Goal: Navigation & Orientation: Find specific page/section

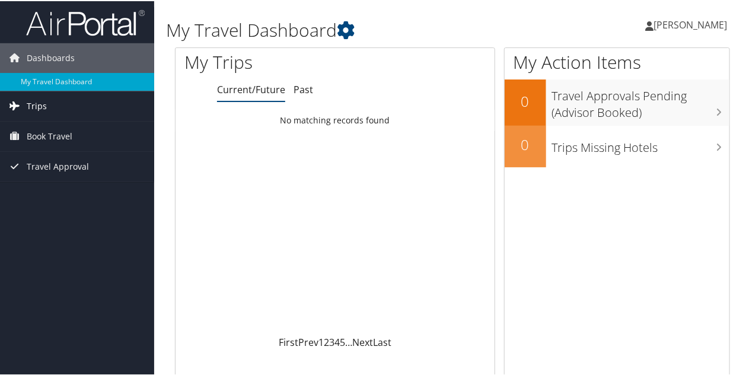
click at [43, 105] on span "Trips" at bounding box center [37, 105] width 20 height 30
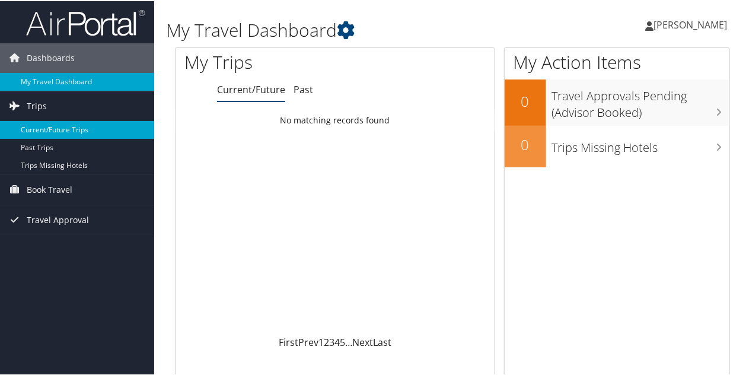
click at [65, 130] on link "Current/Future Trips" at bounding box center [77, 129] width 154 height 18
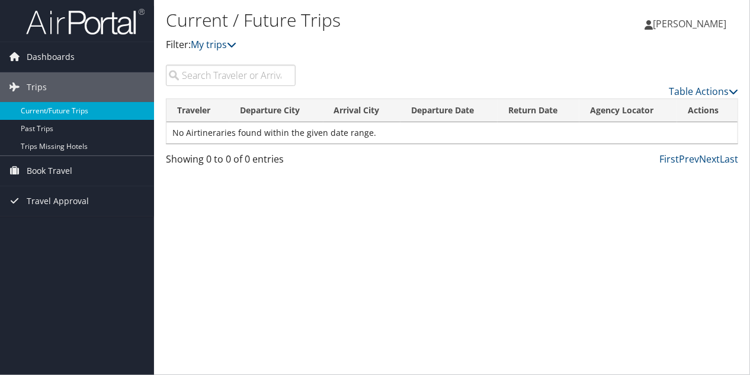
click at [68, 107] on link "Current/Future Trips" at bounding box center [77, 111] width 154 height 18
click at [63, 167] on span "Book Travel" at bounding box center [50, 171] width 46 height 30
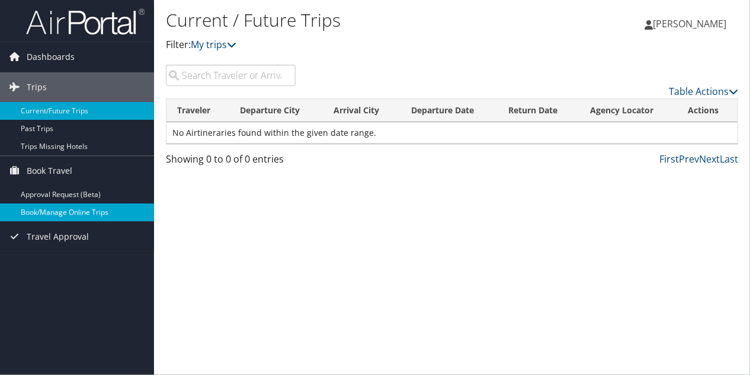
click at [69, 210] on link "Book/Manage Online Trips" at bounding box center [77, 212] width 154 height 18
